Goal: Transaction & Acquisition: Purchase product/service

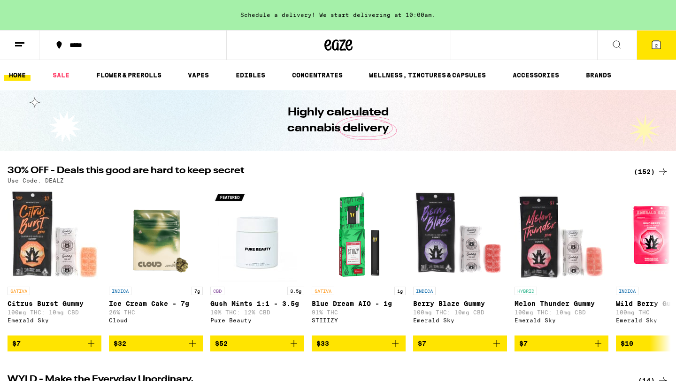
click at [641, 169] on div "(152)" at bounding box center [651, 171] width 35 height 11
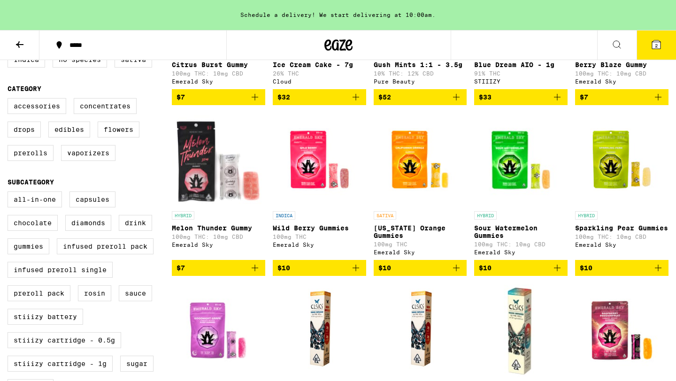
scroll to position [217, 0]
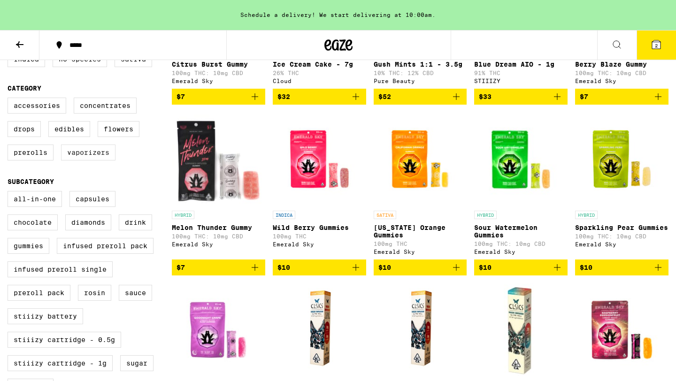
click at [79, 157] on label "Vaporizers" at bounding box center [88, 153] width 54 height 16
click at [10, 100] on input "Vaporizers" at bounding box center [9, 99] width 0 height 0
checkbox input "true"
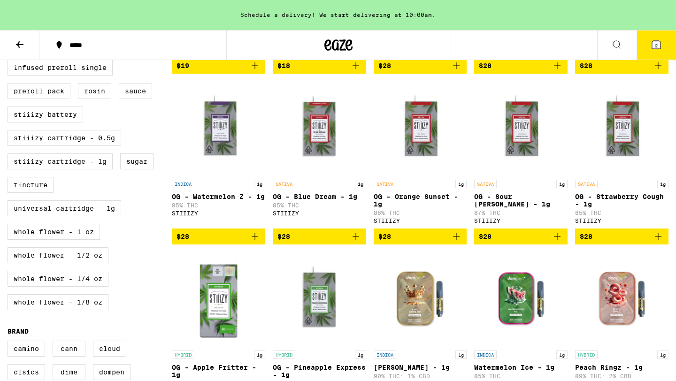
scroll to position [417, 0]
